Goal: Find specific page/section: Find specific page/section

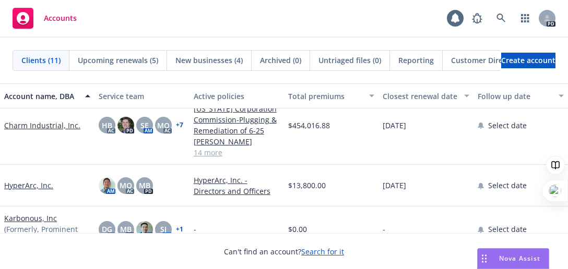
scroll to position [209, 0]
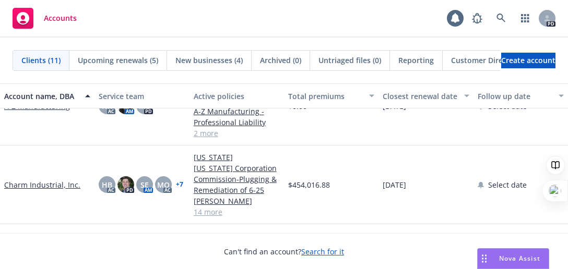
click at [39, 183] on link "Charm Industrial, Inc." at bounding box center [42, 185] width 76 height 11
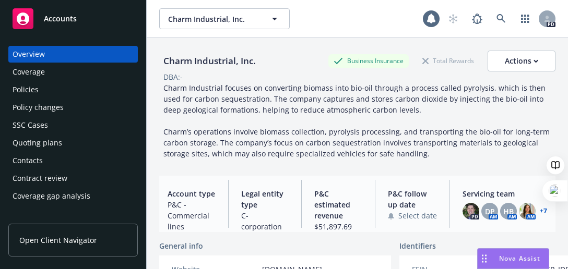
click at [26, 89] on div "Policies" at bounding box center [26, 89] width 26 height 17
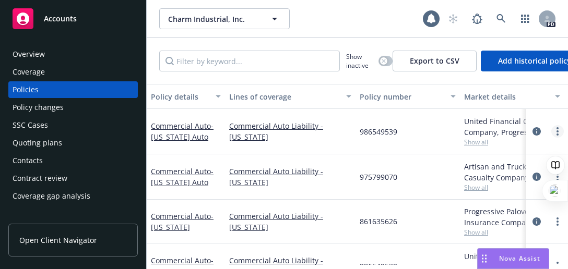
click at [557, 130] on icon "more" at bounding box center [558, 131] width 2 height 8
click at [525, 153] on link "Copy logging email" at bounding box center [509, 152] width 100 height 21
click at [30, 76] on div "Coverage" at bounding box center [29, 72] width 32 height 17
